Goal: Information Seeking & Learning: Learn about a topic

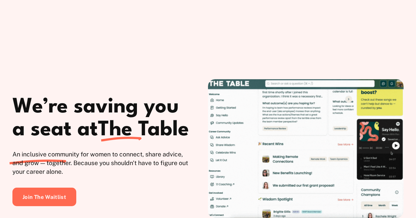
scroll to position [387, 0]
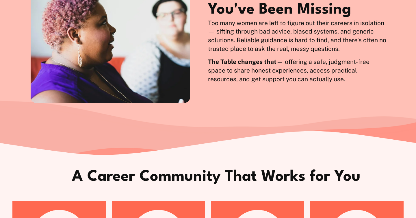
scroll to position [596, 0]
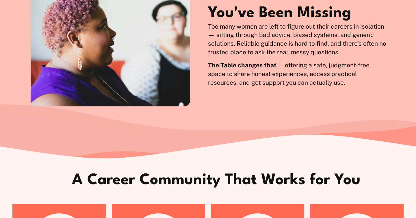
drag, startPoint x: 215, startPoint y: 16, endPoint x: 336, endPoint y: 113, distance: 154.5
click at [336, 106] on div "The Career Advice You've Been Missing Too many women are left to figure out the…" at bounding box center [208, 43] width 416 height 128
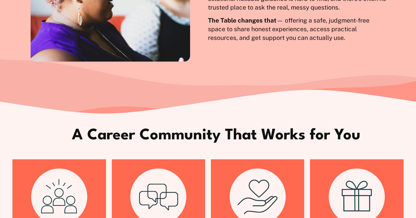
scroll to position [756, 0]
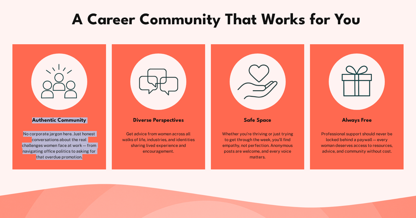
drag, startPoint x: 30, startPoint y: 143, endPoint x: 106, endPoint y: 180, distance: 83.7
click at [106, 169] on li "Authentic Community No corporate jargon here. Just honest conversations about t…" at bounding box center [58, 106] width 93 height 125
copy div "Authentic Community No corporate jargon here. Just honest conversations about t…"
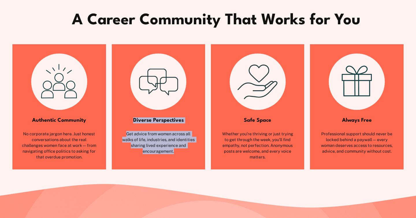
drag, startPoint x: 155, startPoint y: 150, endPoint x: 187, endPoint y: 180, distance: 44.0
click at [187, 160] on div "Diverse Perspectives Get advice from ​​women across all walks of life, industri…" at bounding box center [158, 138] width 75 height 43
copy div "Diverse Perspectives Get advice from ​​women across all walks of life, industri…"
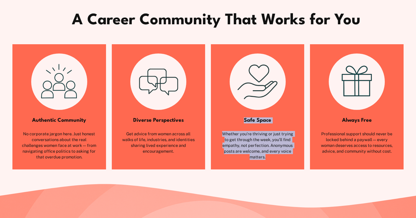
drag, startPoint x: 244, startPoint y: 139, endPoint x: 293, endPoint y: 186, distance: 67.7
click at [293, 169] on li "Safe Space Whether you’re thriving or just trying to get through the week, you’…" at bounding box center [257, 106] width 93 height 125
copy div "Safe Space Whether you’re thriving or just trying to get through the week, you’…"
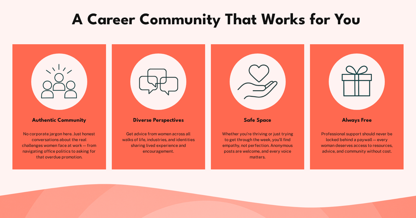
click at [346, 148] on div "Always Free Professional support should never be locked behind a paywall — ever…" at bounding box center [357, 135] width 75 height 37
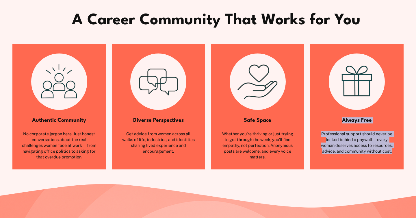
drag, startPoint x: 344, startPoint y: 144, endPoint x: 416, endPoint y: 189, distance: 85.3
click at [416, 169] on ul "Authentic Community No corporate jargon here. Just honest conversations about t…" at bounding box center [208, 106] width 416 height 125
copy div "Always Free Professional support should never be locked behind a paywall — ever…"
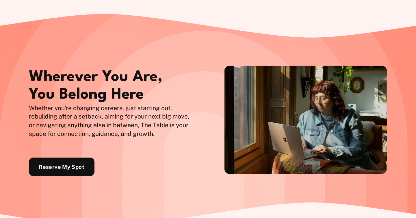
scroll to position [932, 0]
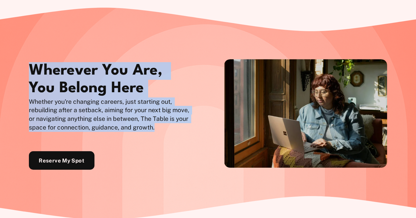
drag, startPoint x: 24, startPoint y: 88, endPoint x: 163, endPoint y: 156, distance: 153.8
click at [163, 156] on div "Wherever You Are, You Belong Here Whether you're changing careers, just startin…" at bounding box center [208, 113] width 416 height 136
copy div "Wherever You Are, You Belong Here Whether you're changing careers, just startin…"
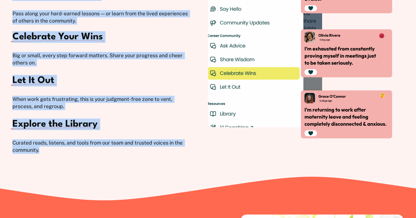
scroll to position [1276, 0]
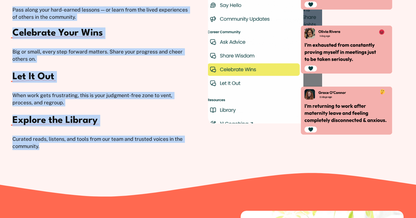
drag, startPoint x: 19, startPoint y: 86, endPoint x: 110, endPoint y: 169, distance: 123.2
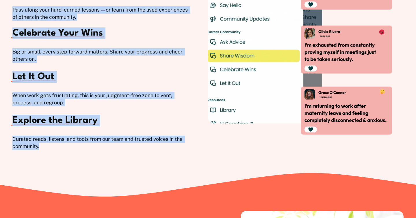
click at [110, 158] on div "A Peek Inside the Community Ask for Advice Get help with tough decisions, trick…" at bounding box center [208, 24] width 416 height 269
copy div "Ask for Advice Get help with tough decisions, tricky conversations, and uncerta…"
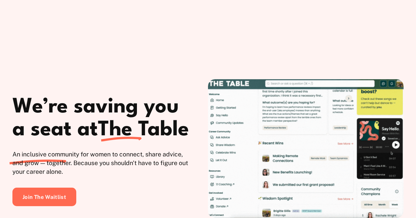
scroll to position [349, 0]
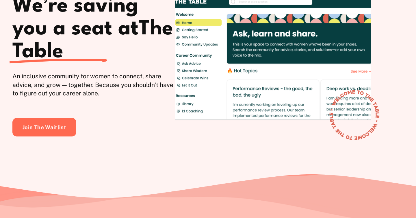
click at [69, 98] on p "An inclusive community for women to connect, share advice, and grow — together.…" at bounding box center [93, 85] width 163 height 26
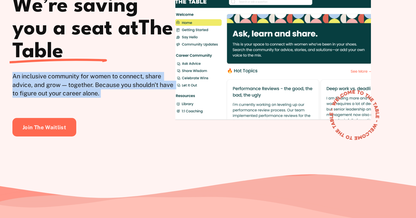
click at [69, 98] on p "An inclusive community for women to connect, share advice, and grow — together.…" at bounding box center [93, 85] width 163 height 26
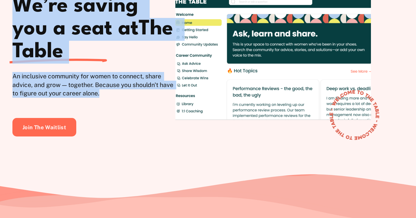
drag, startPoint x: 12, startPoint y: 23, endPoint x: 121, endPoint y: 119, distance: 144.6
click at [121, 119] on div at bounding box center [208, 46] width 416 height 254
copy div "We’re saving you a seat at The Table An inclusive community for women to connec…"
